Goal: Task Accomplishment & Management: Manage account settings

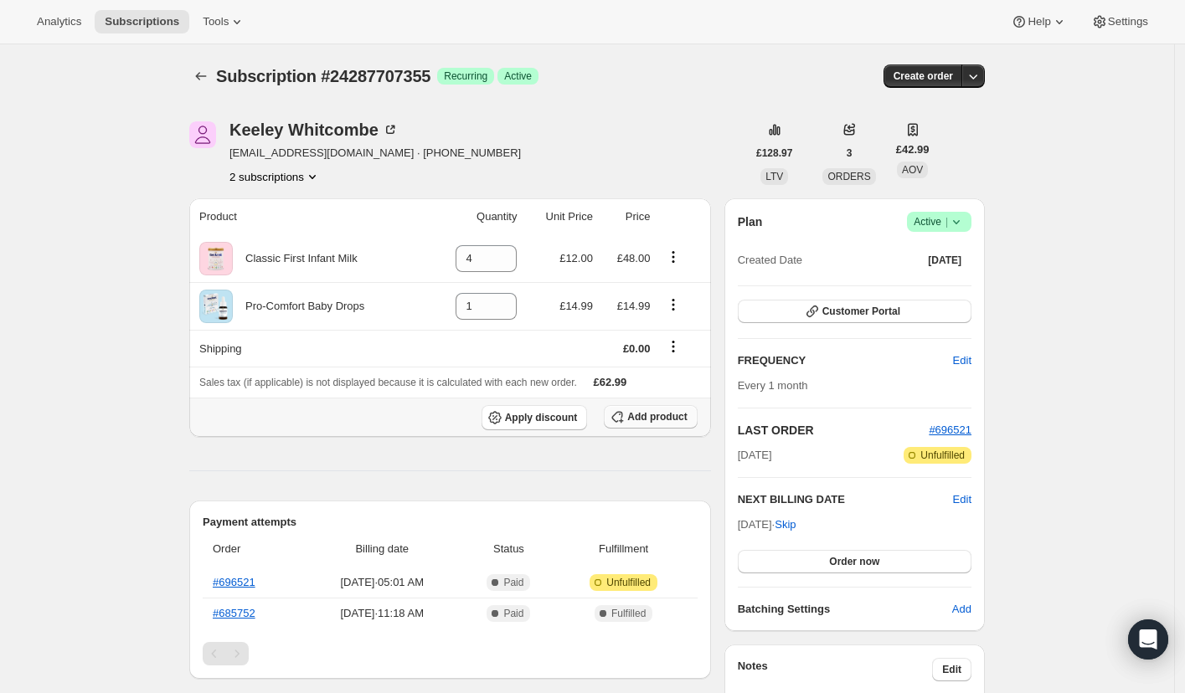
click at [667, 416] on span "Add product" at bounding box center [656, 416] width 59 height 13
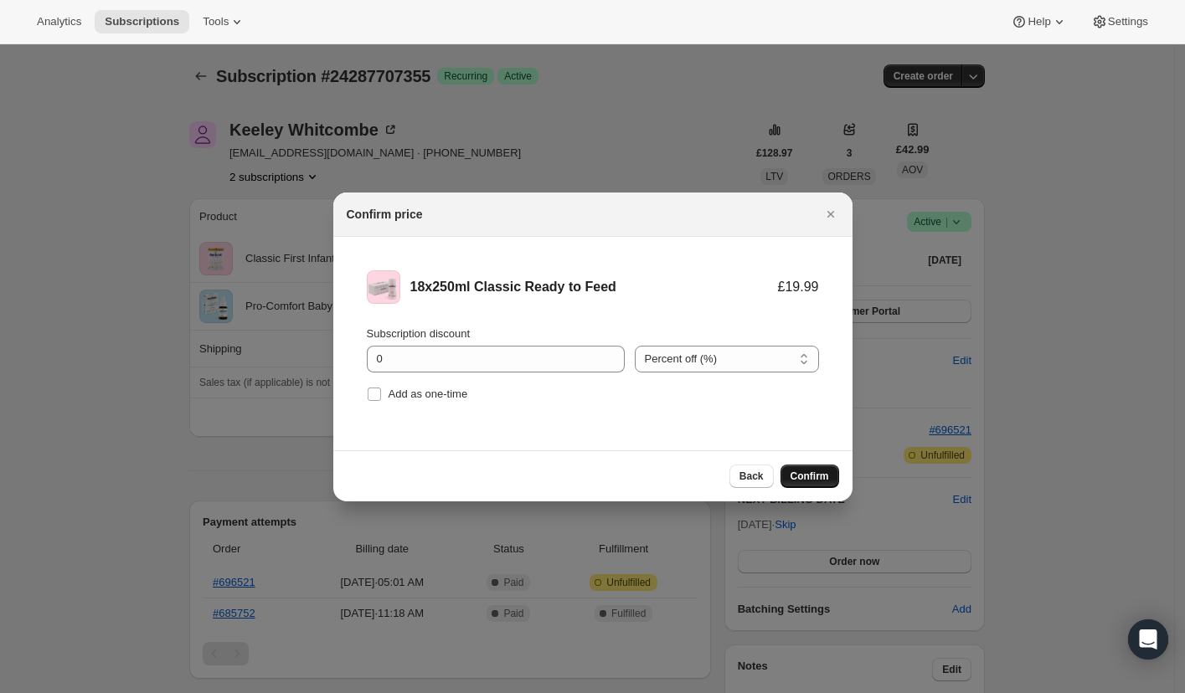
click at [819, 478] on span "Confirm" at bounding box center [810, 476] width 39 height 13
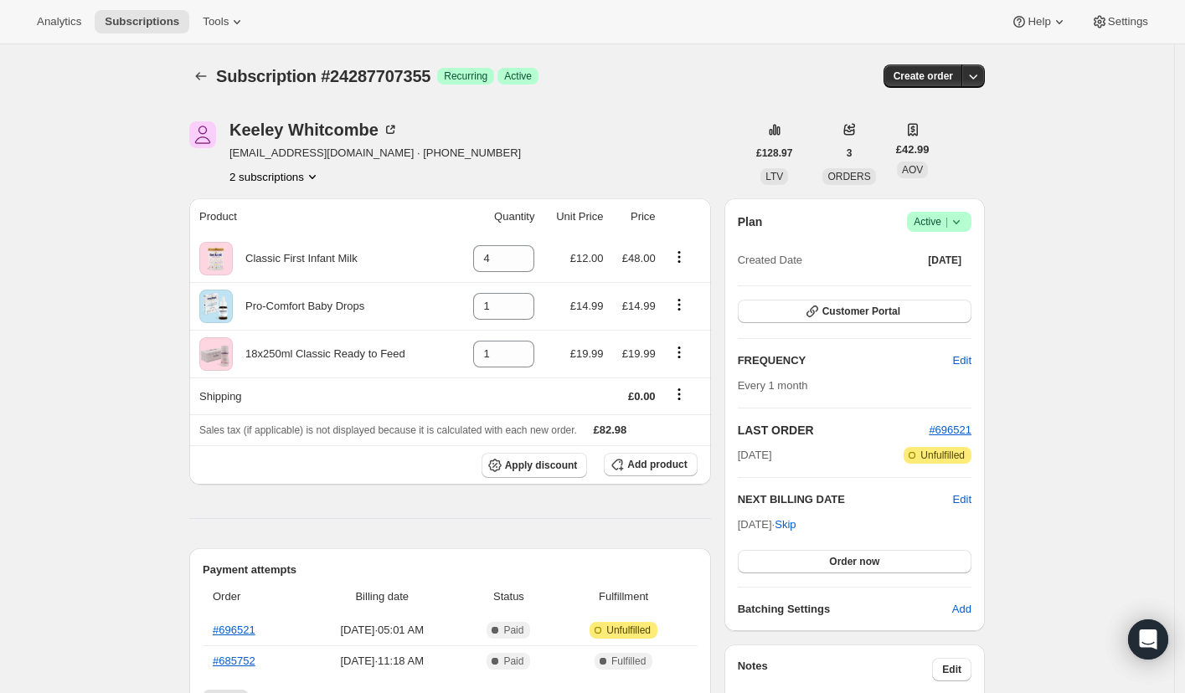
click at [286, 175] on button "2 subscriptions" at bounding box center [274, 176] width 91 height 17
click at [276, 209] on span "21735538907" at bounding box center [253, 208] width 67 height 13
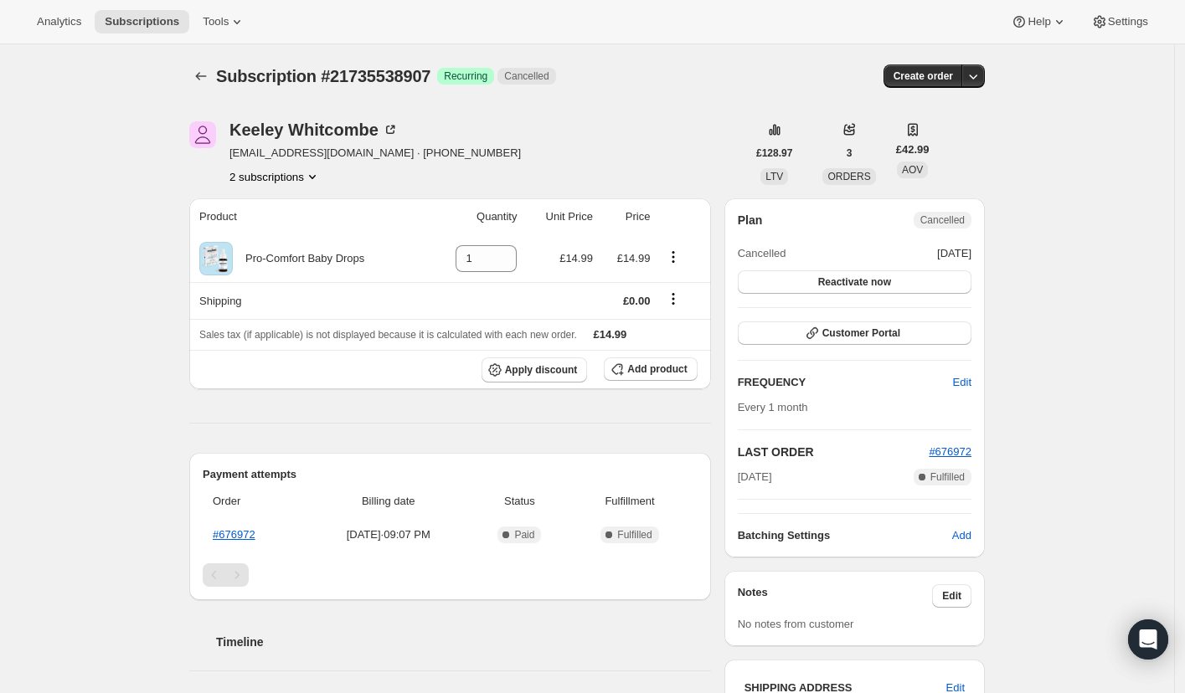
click at [272, 176] on button "2 subscriptions" at bounding box center [274, 176] width 91 height 17
click at [273, 240] on span "24287707355" at bounding box center [254, 236] width 67 height 13
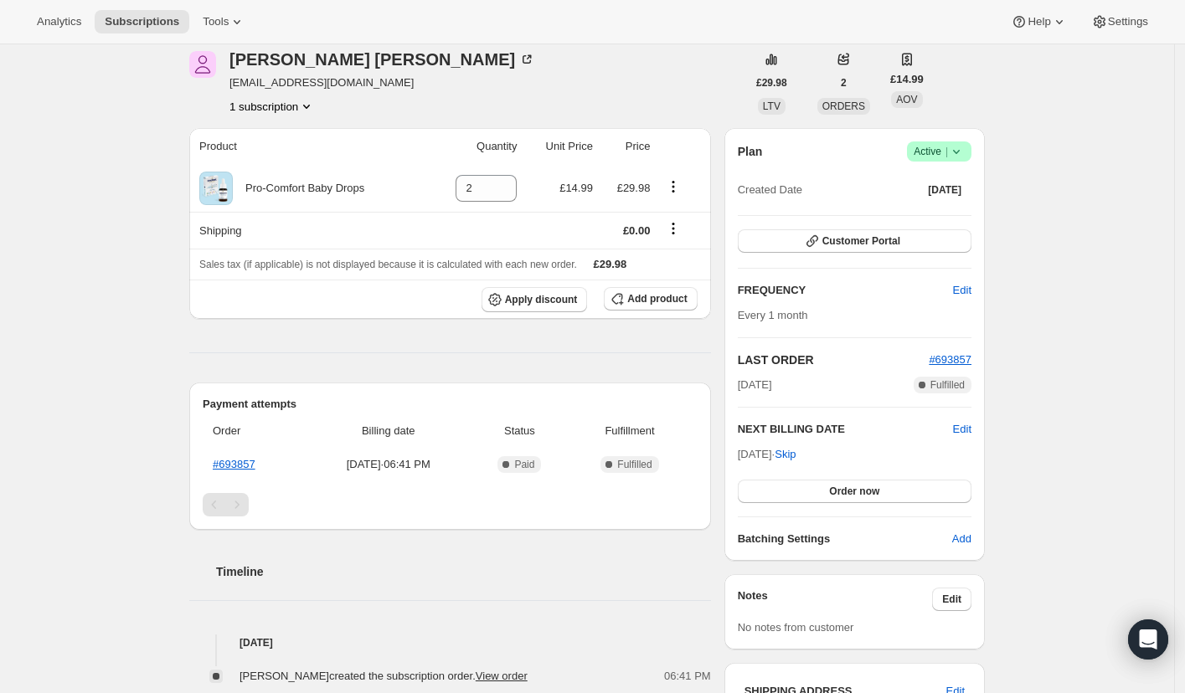
scroll to position [331, 0]
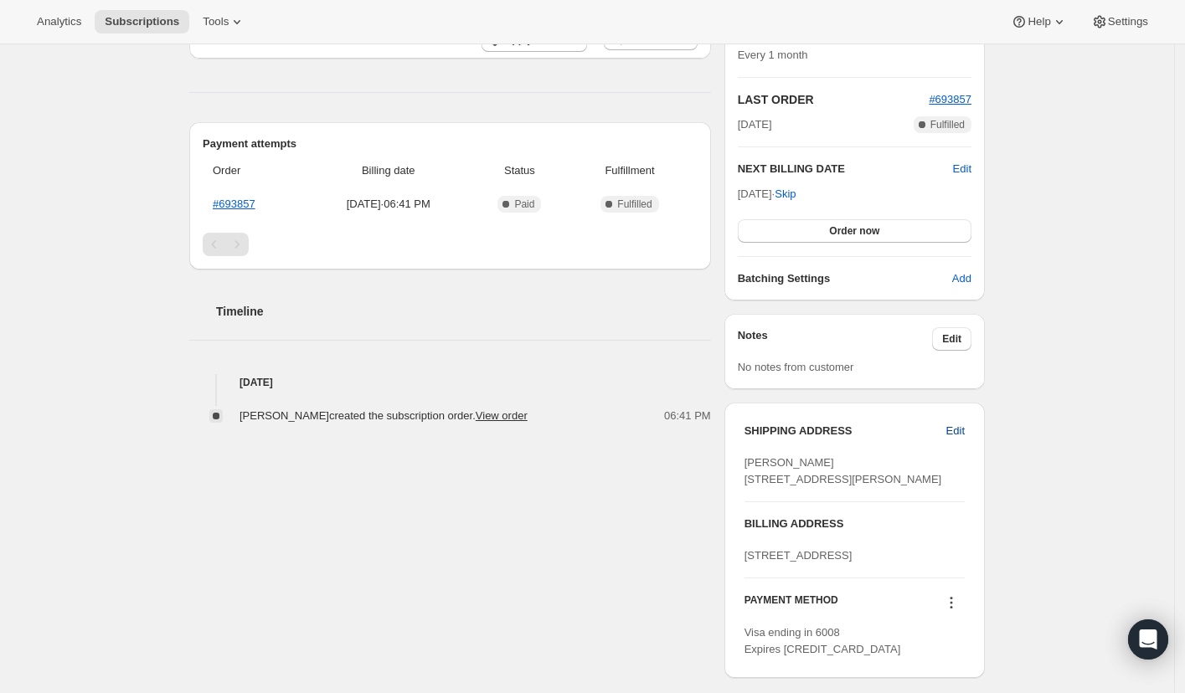
click at [955, 436] on span "Edit" at bounding box center [955, 431] width 18 height 17
select select "United Kingdom"
select select "ENG"
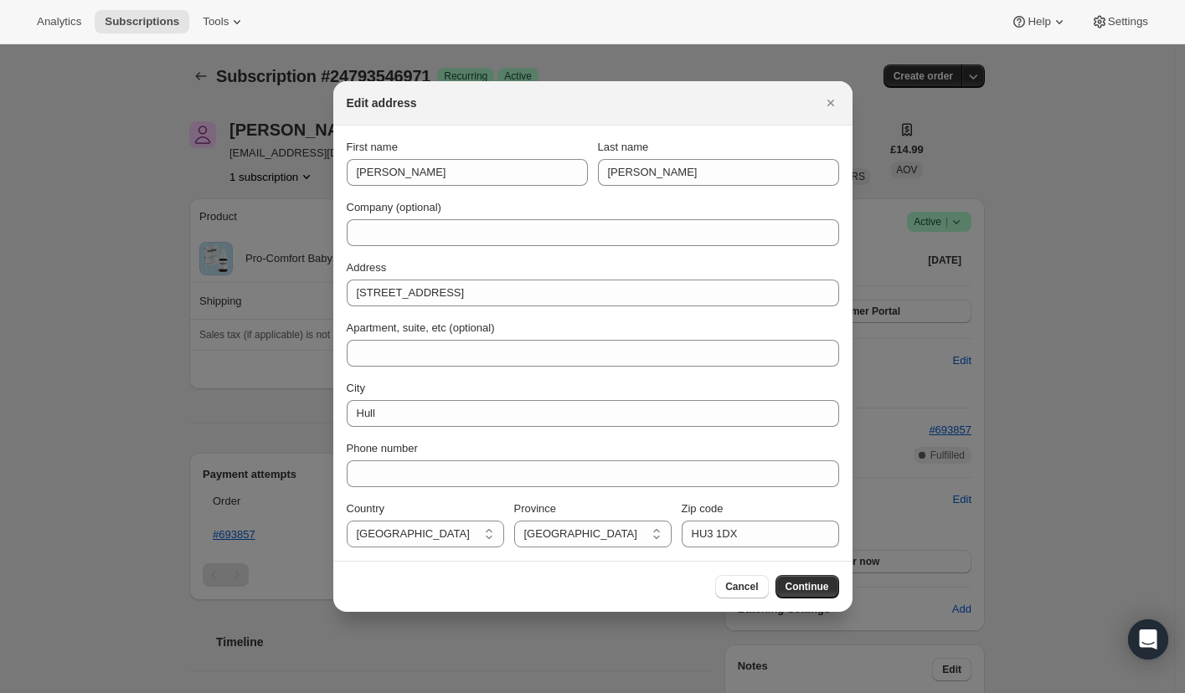
scroll to position [0, 0]
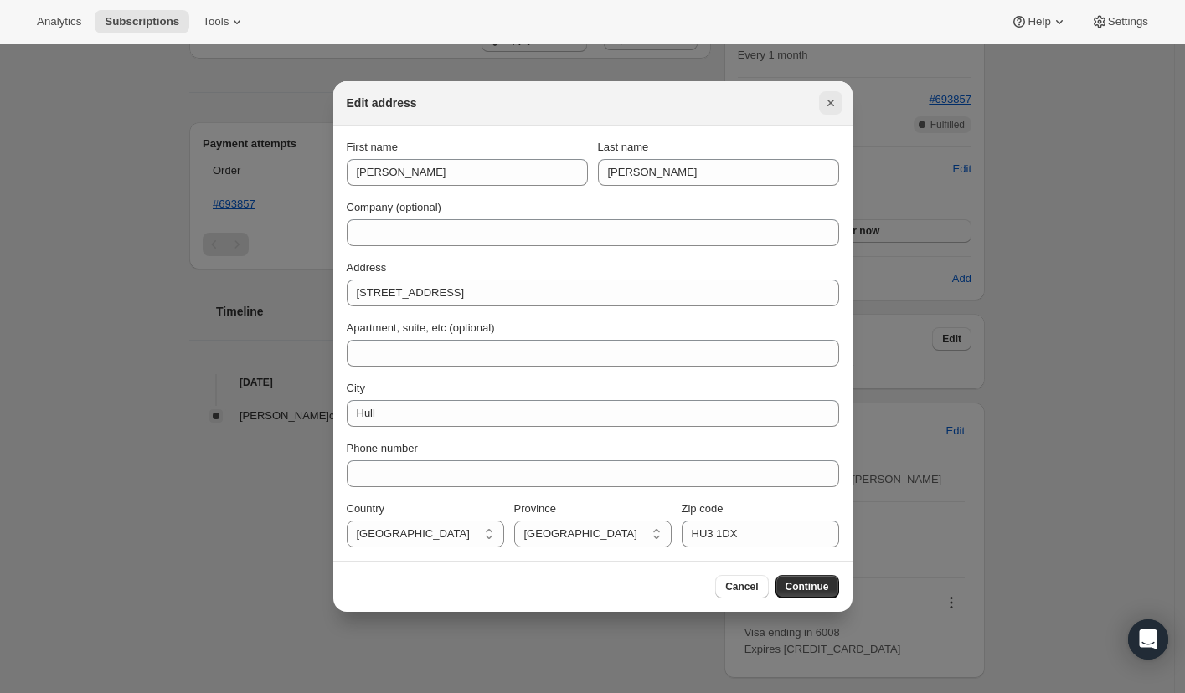
click at [827, 106] on icon "Close" at bounding box center [830, 103] width 7 height 7
